Goal: Task Accomplishment & Management: Manage account settings

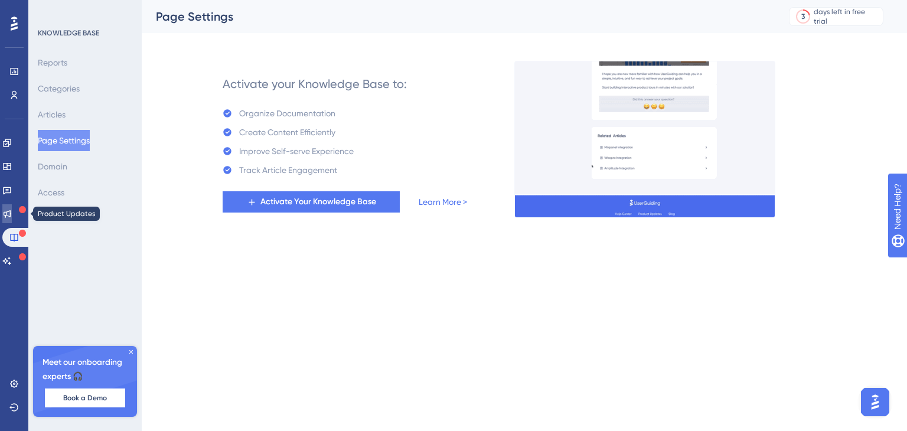
click at [12, 209] on icon at bounding box center [6, 213] width 9 height 9
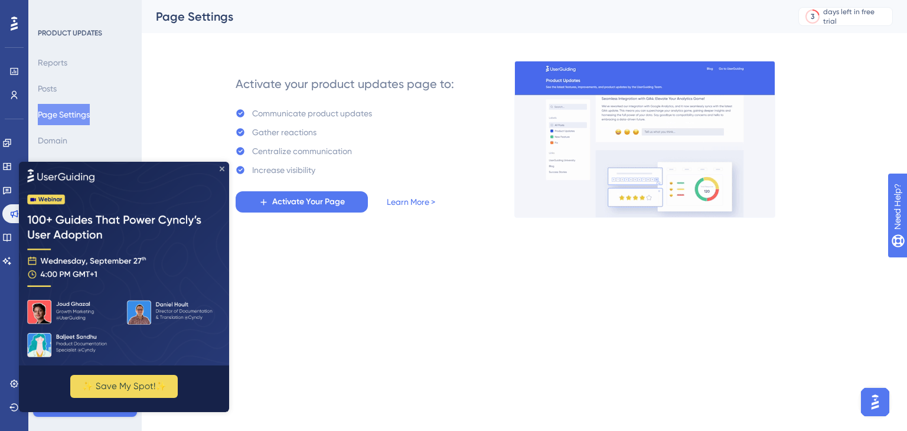
click at [222, 166] on icon "Close Preview" at bounding box center [222, 168] width 5 height 5
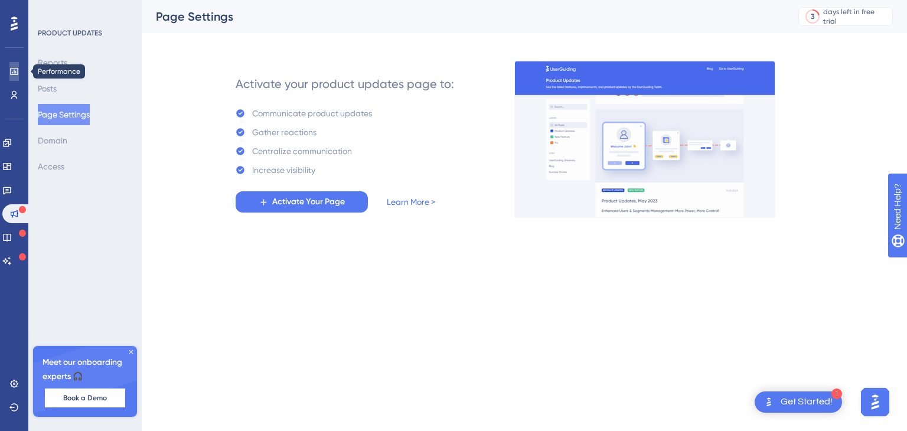
click at [19, 72] on link at bounding box center [13, 71] width 9 height 19
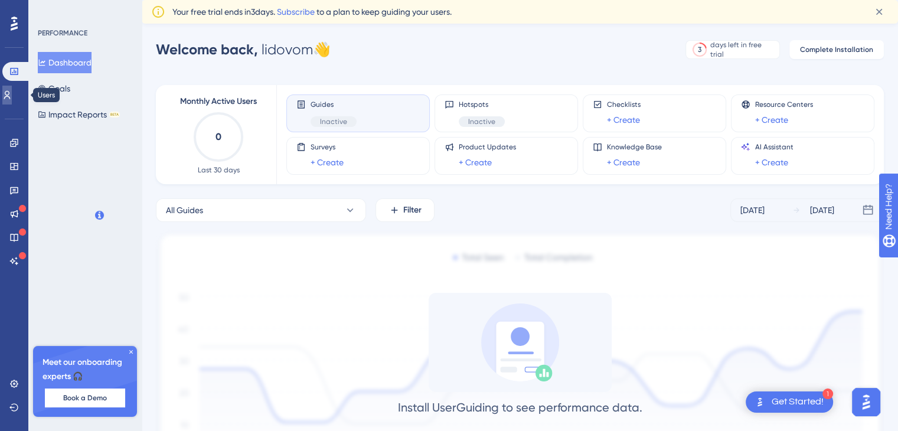
click at [12, 95] on link at bounding box center [6, 95] width 9 height 19
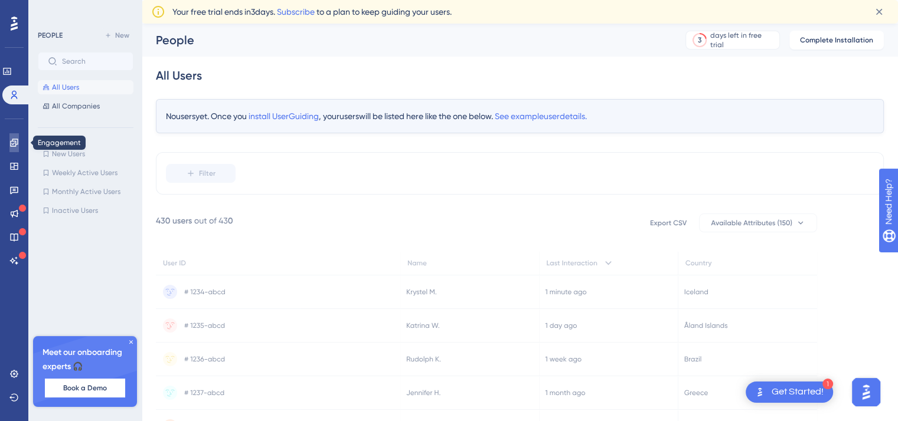
click at [11, 138] on icon at bounding box center [13, 142] width 9 height 9
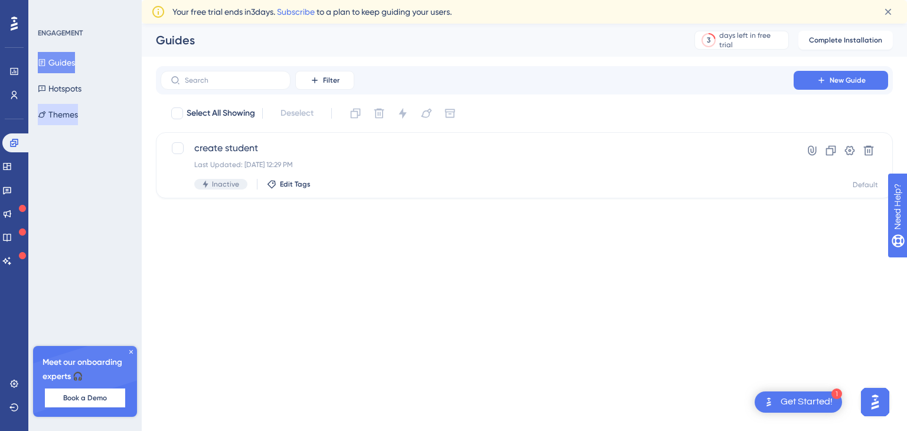
click at [73, 116] on button "Themes" at bounding box center [58, 114] width 40 height 21
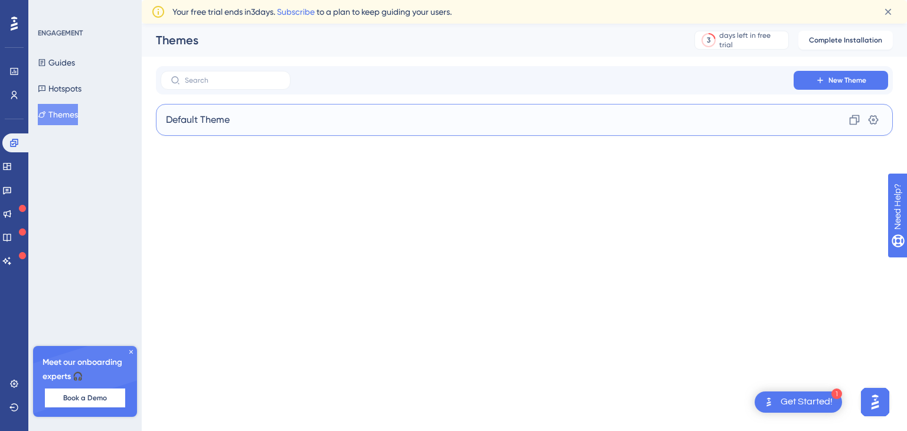
click at [251, 130] on div "Default Theme Clone Settings" at bounding box center [524, 120] width 737 height 32
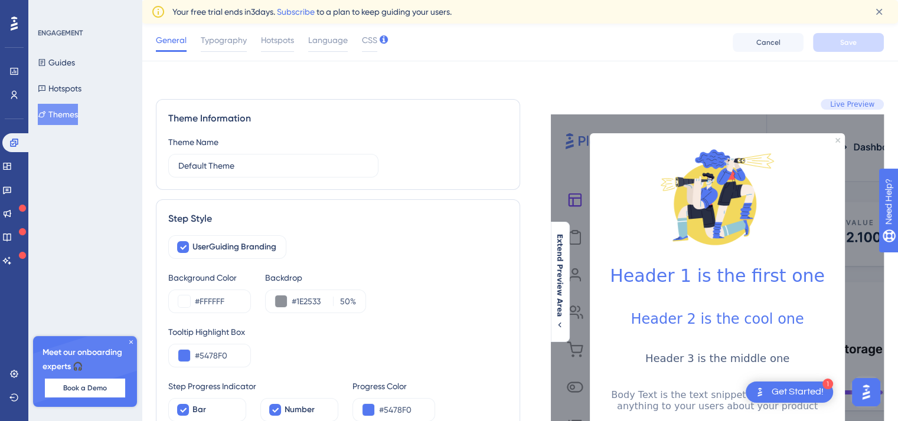
scroll to position [0, 6]
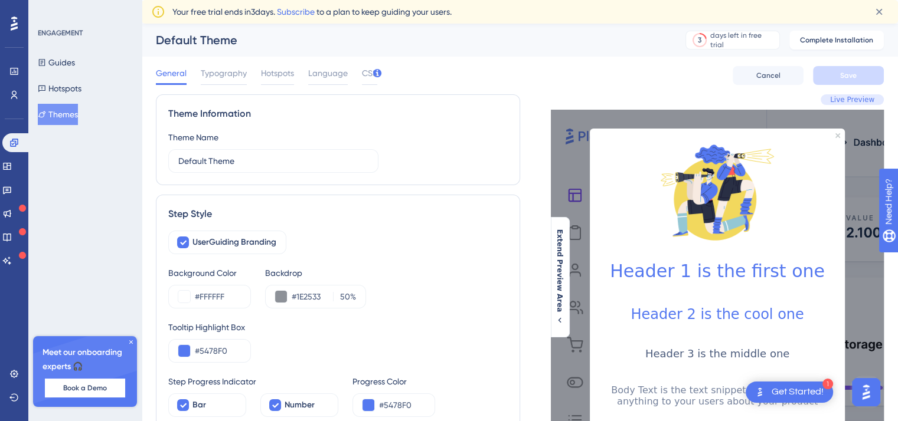
click at [845, 99] on span "Live Preview" at bounding box center [852, 99] width 44 height 9
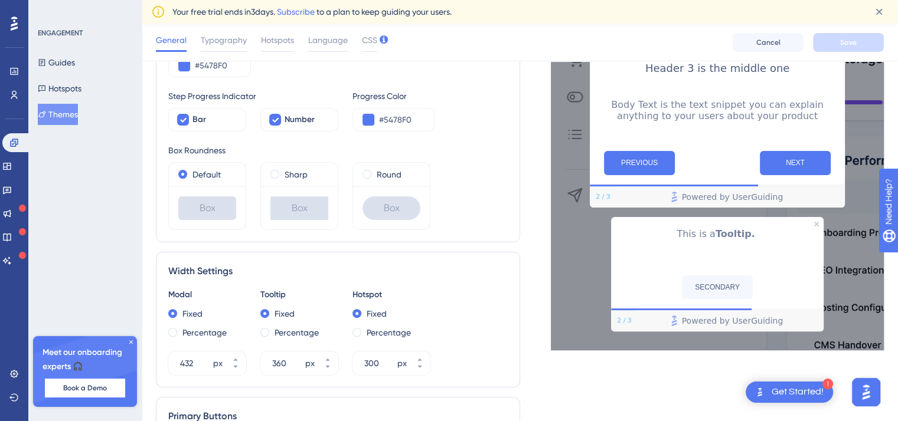
scroll to position [292, 0]
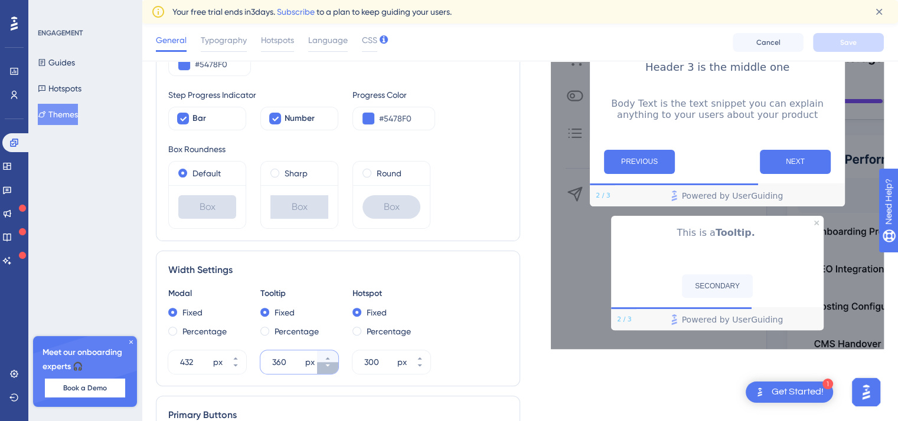
click at [323, 364] on button "360 px" at bounding box center [327, 368] width 21 height 12
click at [323, 364] on button "359 px" at bounding box center [327, 368] width 21 height 12
click at [323, 364] on button "358 px" at bounding box center [327, 368] width 21 height 12
click at [323, 364] on button "357 px" at bounding box center [327, 368] width 21 height 12
click at [323, 364] on button "356 px" at bounding box center [327, 368] width 21 height 12
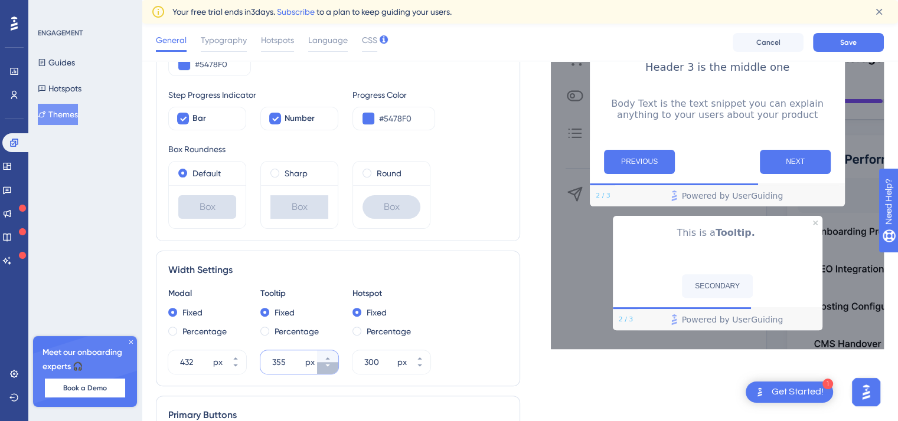
click at [323, 364] on button "355 px" at bounding box center [327, 368] width 21 height 12
click at [323, 364] on button "354 px" at bounding box center [327, 368] width 21 height 12
click at [323, 364] on button "353 px" at bounding box center [327, 368] width 21 height 12
click at [293, 359] on input "352" at bounding box center [287, 362] width 31 height 14
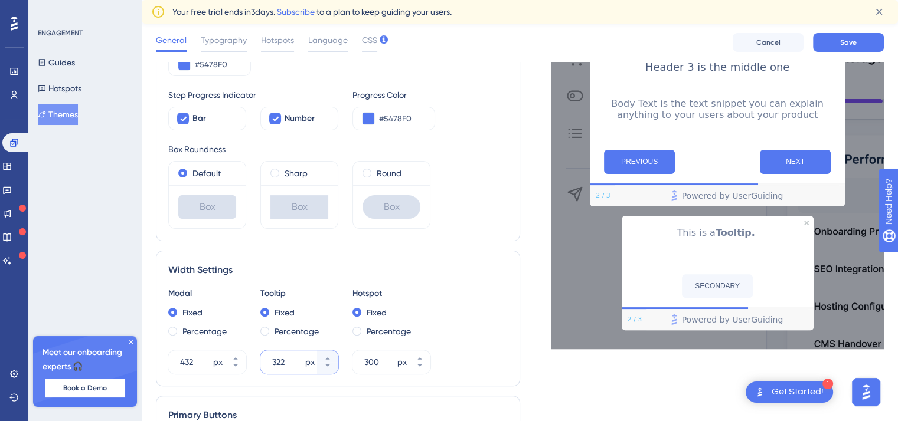
type input "321"
click at [378, 369] on div "300 px" at bounding box center [380, 363] width 57 height 24
click at [378, 369] on input "300" at bounding box center [379, 362] width 31 height 14
type input "260"
click at [198, 357] on input "432" at bounding box center [195, 362] width 31 height 14
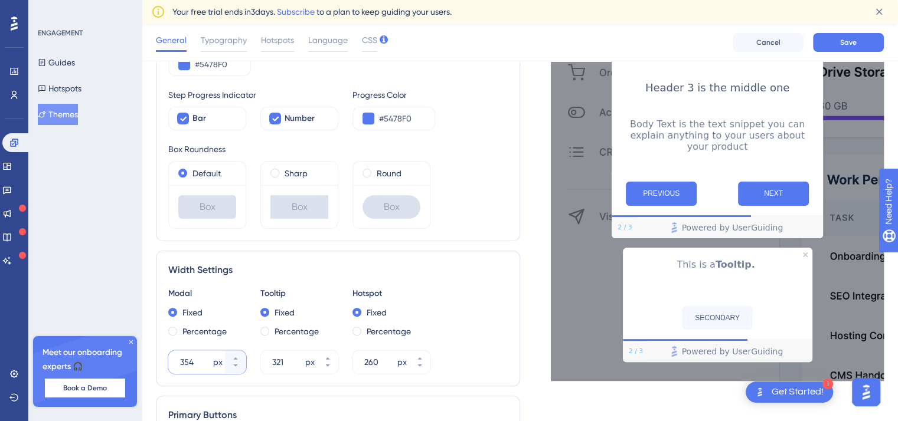
type input "353"
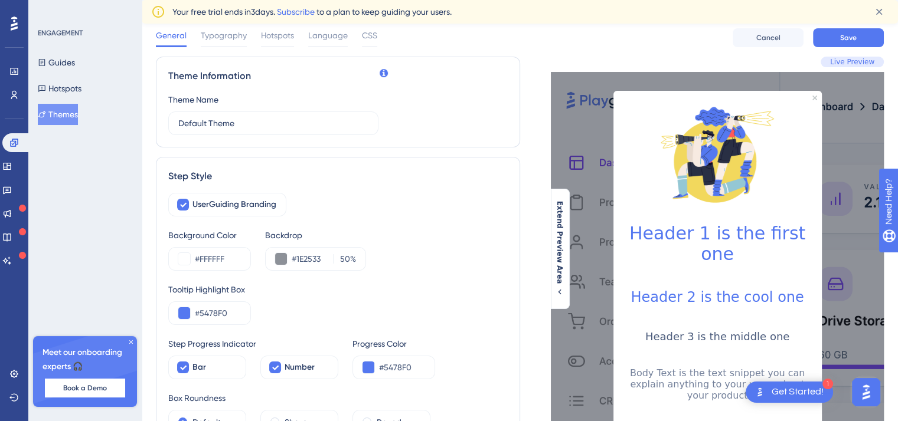
scroll to position [0, 0]
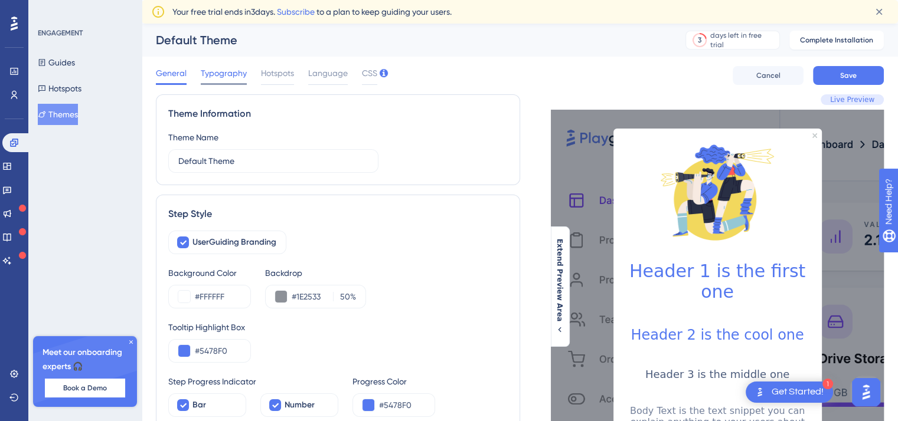
click at [246, 74] on span "Typography" at bounding box center [224, 73] width 46 height 14
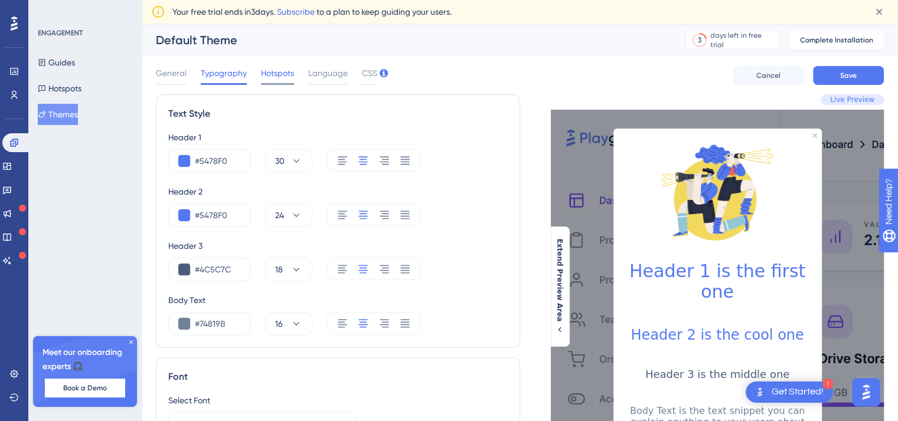
click at [283, 76] on span "Hotspots" at bounding box center [277, 73] width 33 height 14
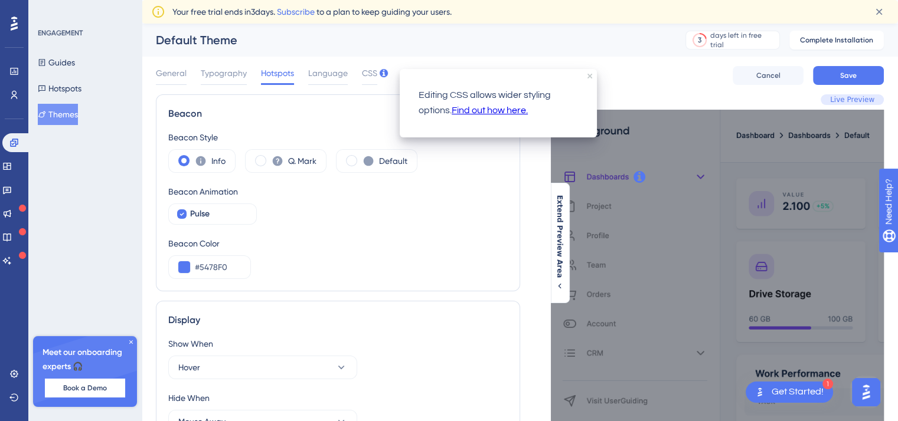
click at [384, 70] on icon at bounding box center [384, 73] width 8 height 8
click at [364, 70] on span "CSS" at bounding box center [369, 73] width 15 height 14
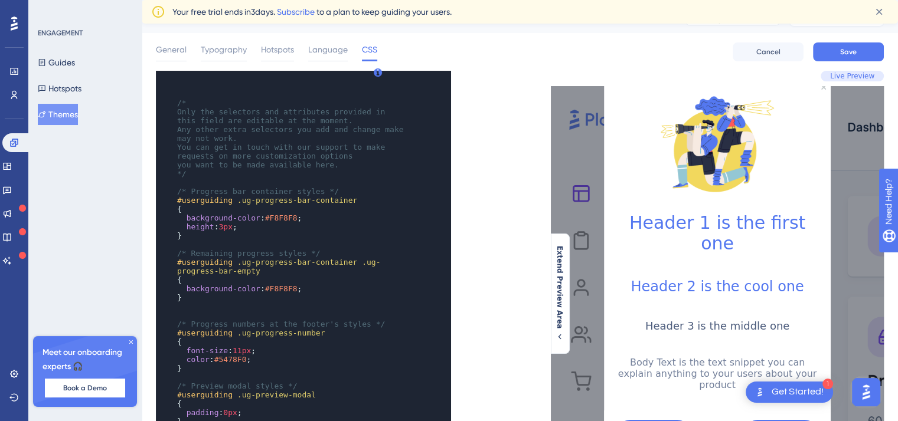
scroll to position [15, 5]
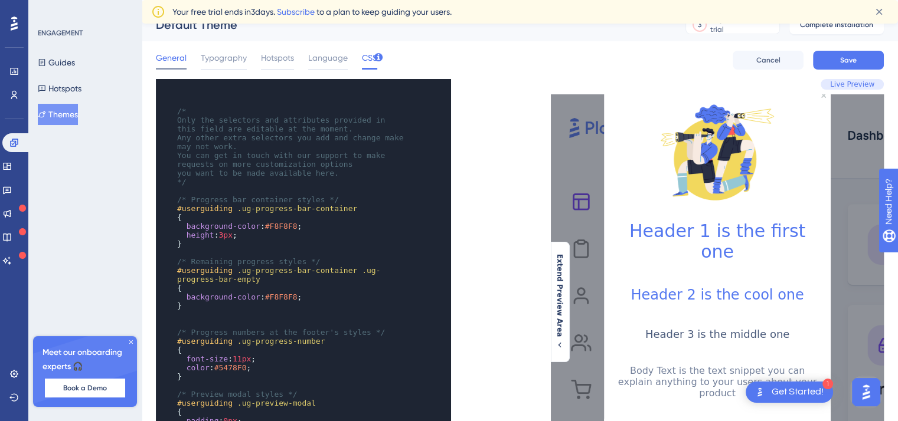
click at [156, 60] on span "General" at bounding box center [171, 58] width 31 height 14
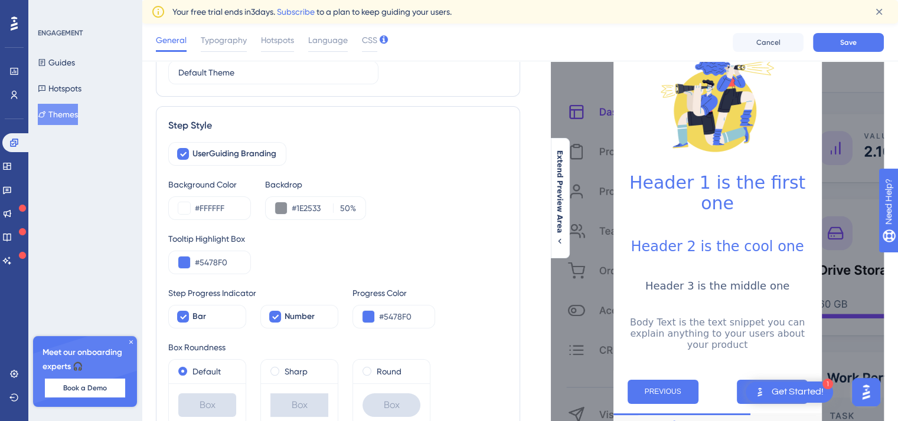
scroll to position [91, 9]
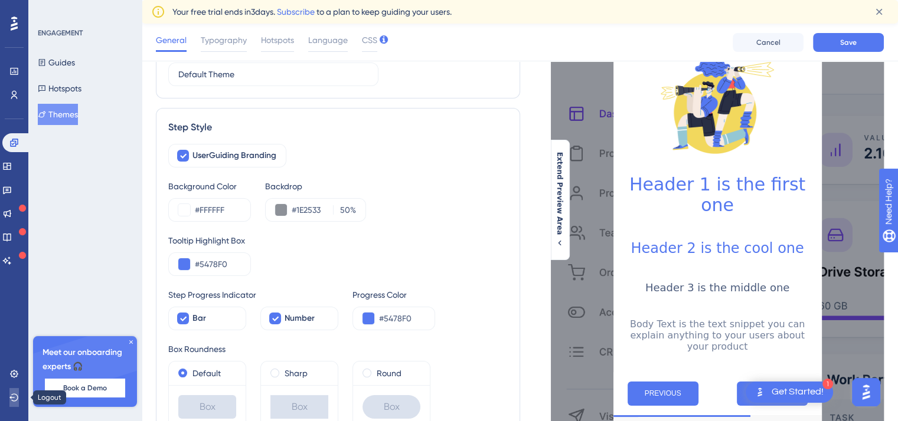
click at [9, 397] on button at bounding box center [13, 397] width 9 height 19
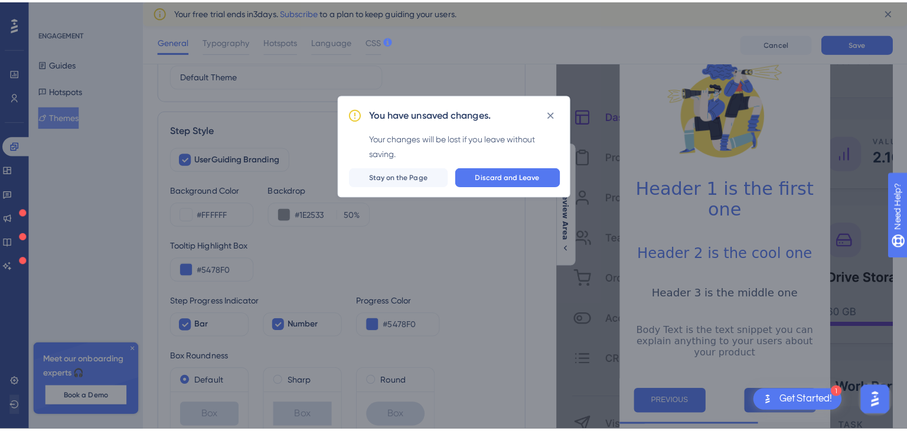
scroll to position [91, 0]
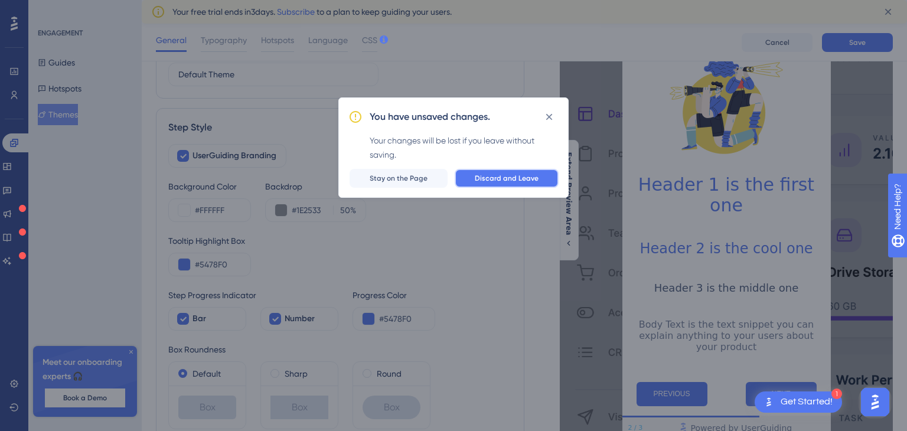
click at [517, 179] on span "Discard and Leave" at bounding box center [507, 178] width 64 height 9
